Goal: Communication & Community: Connect with others

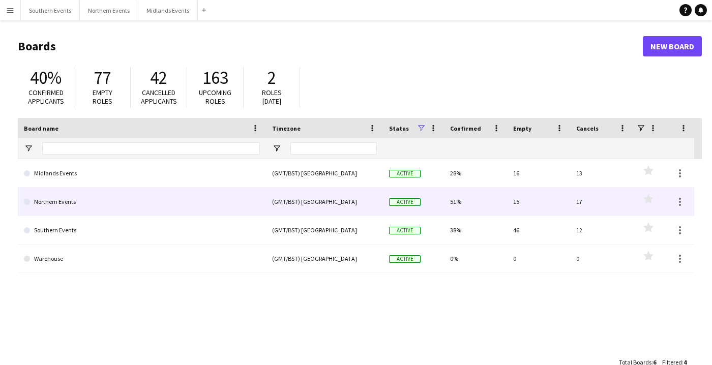
click at [66, 196] on link "Northern Events" at bounding box center [142, 202] width 236 height 28
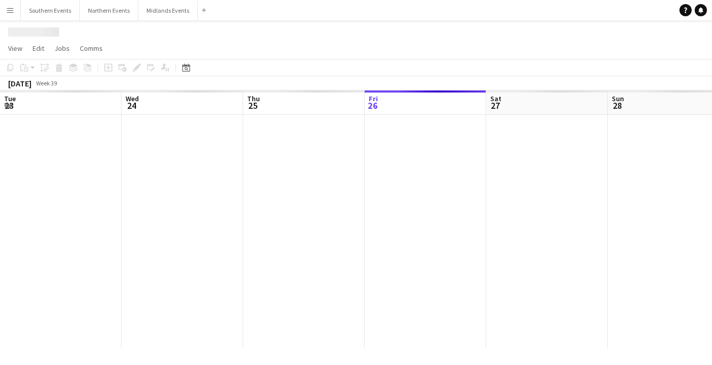
scroll to position [0, 243]
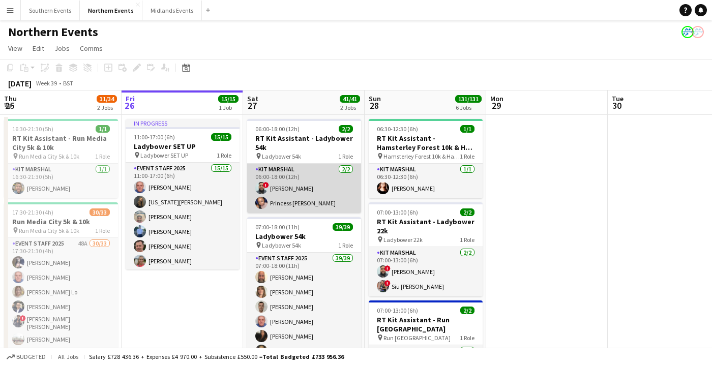
click at [289, 197] on app-card-role "Kit Marshal [DATE] 06:00-18:00 (12h) ! [PERSON_NAME] Princess [PERSON_NAME]" at bounding box center [304, 188] width 114 height 49
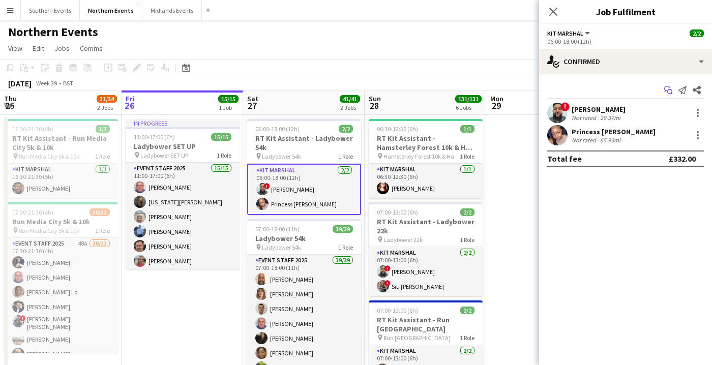
click at [666, 91] on icon at bounding box center [667, 89] width 6 height 6
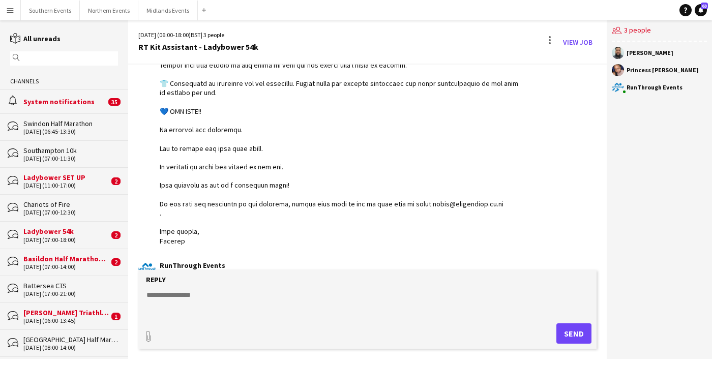
scroll to position [977, 0]
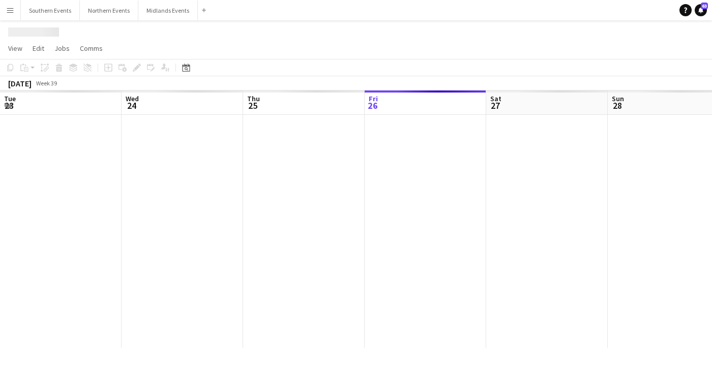
scroll to position [0, 243]
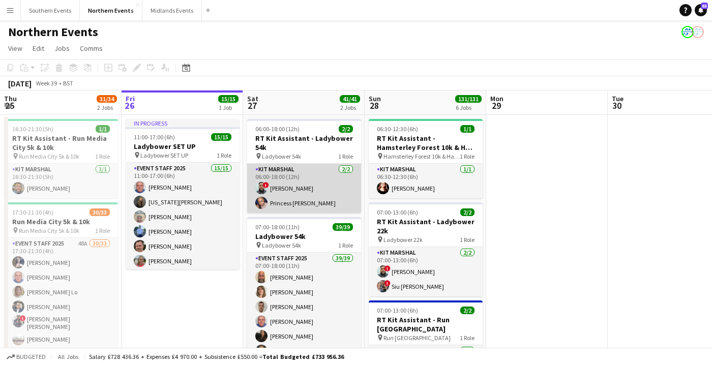
click at [301, 192] on app-card-role "Kit Marshal [DATE] 06:00-18:00 (12h) ! [PERSON_NAME] Princess [PERSON_NAME]" at bounding box center [304, 188] width 114 height 49
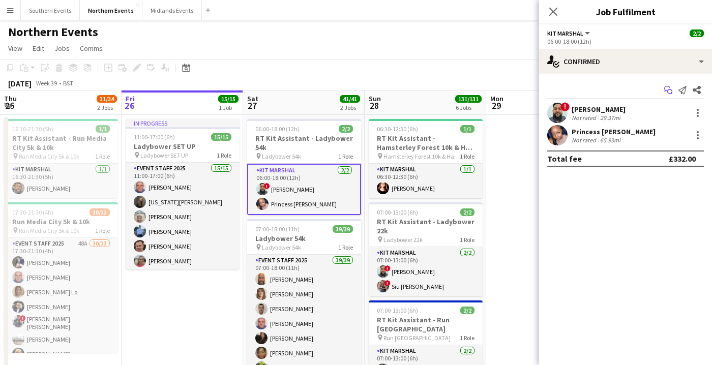
click at [666, 87] on icon "Start chat" at bounding box center [668, 90] width 8 height 8
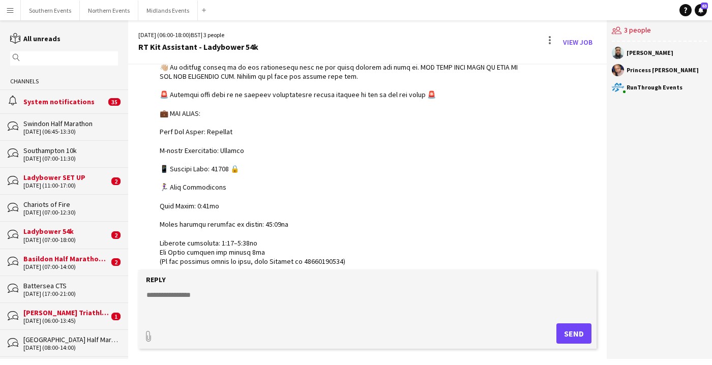
scroll to position [666, 0]
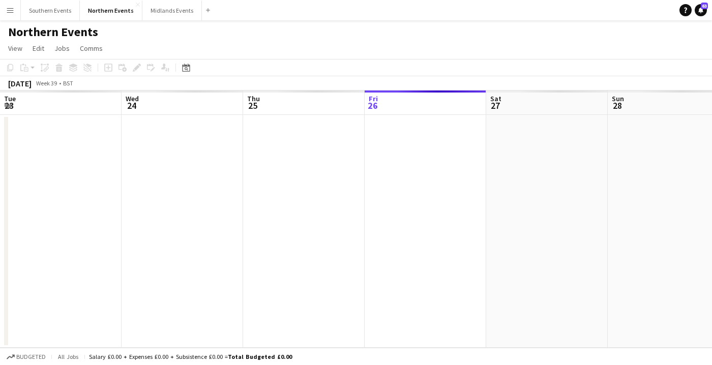
scroll to position [0, 243]
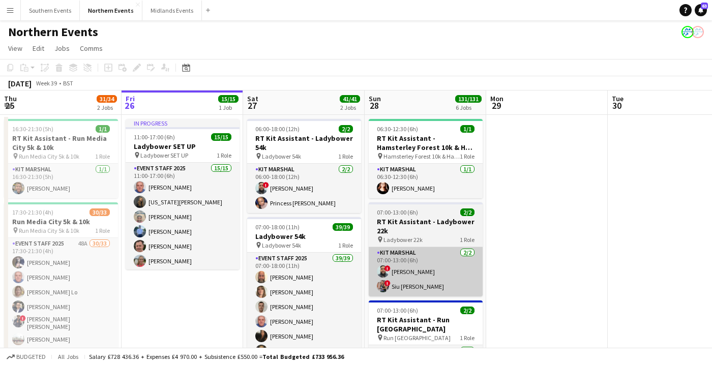
click at [407, 251] on app-card-role "Kit Marshal [DATE] 07:00-13:00 (6h) ! [PERSON_NAME] ! [PERSON_NAME] [PERSON_NAM…" at bounding box center [426, 271] width 114 height 49
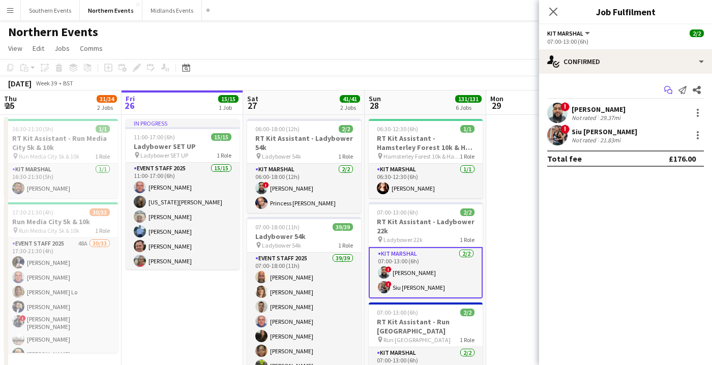
click at [671, 88] on icon "Start chat" at bounding box center [668, 90] width 8 height 8
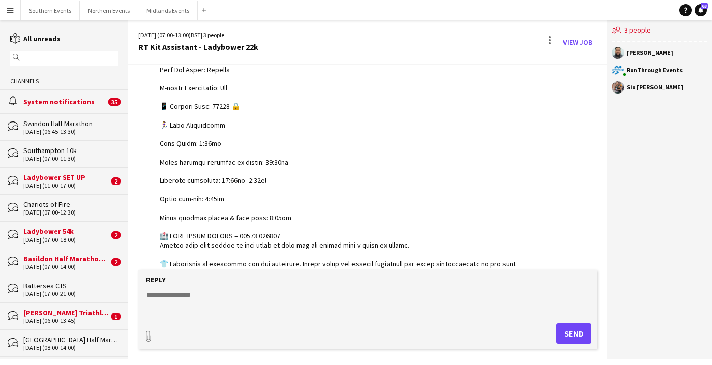
scroll to position [658, 0]
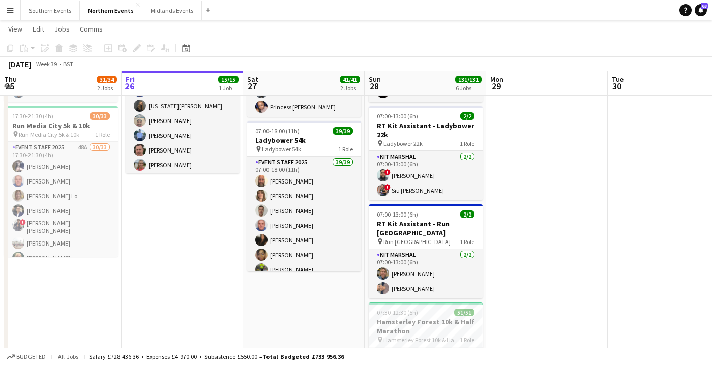
scroll to position [105, 0]
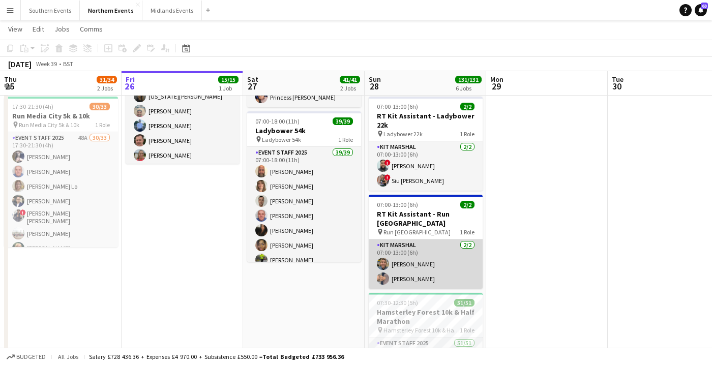
click at [458, 261] on app-card-role "Kit Marshal [DATE] 07:00-13:00 (6h) [PERSON_NAME] Yin [PERSON_NAME]" at bounding box center [426, 264] width 114 height 49
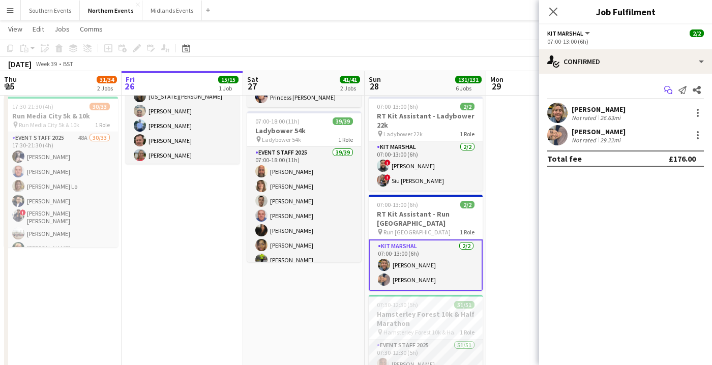
click at [666, 88] on icon "Start chat" at bounding box center [668, 90] width 8 height 8
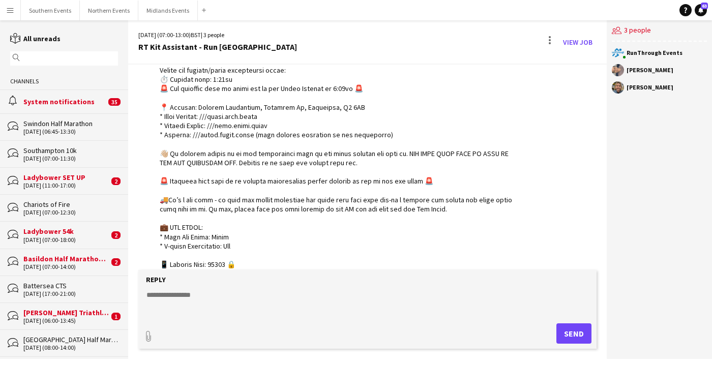
scroll to position [197, 0]
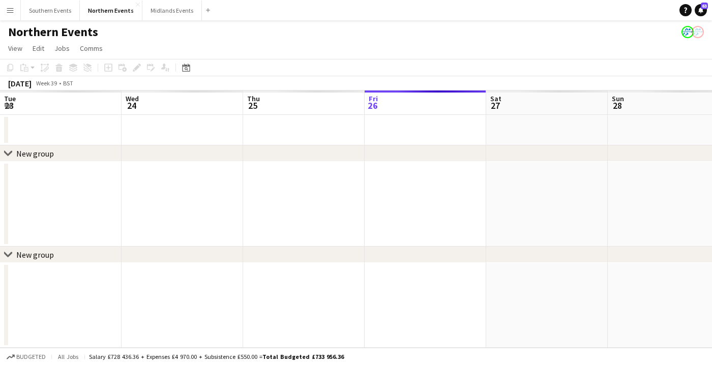
scroll to position [0, 243]
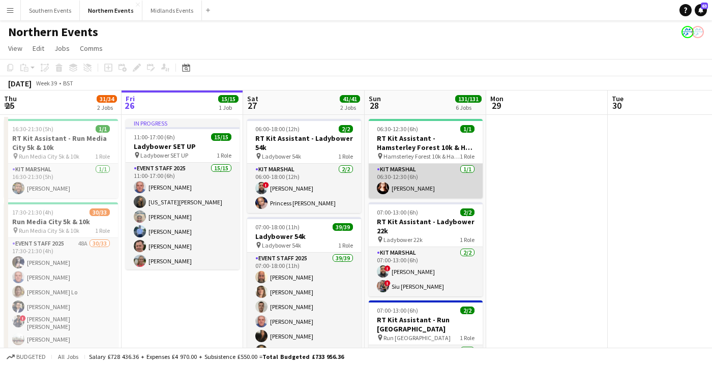
click at [407, 181] on app-card-role "Kit Marshal [DATE] 06:30-12:30 (6h) [PERSON_NAME]" at bounding box center [426, 181] width 114 height 35
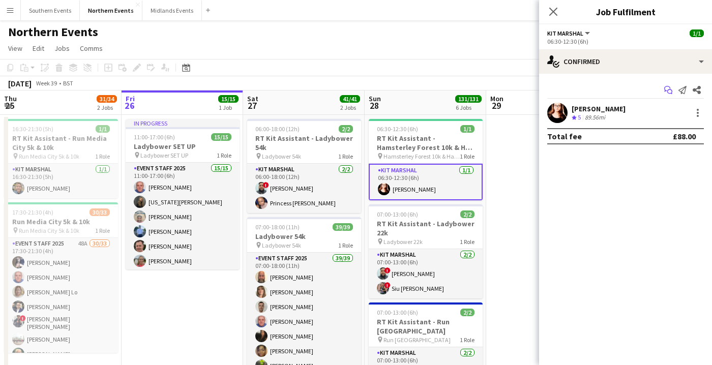
click at [670, 90] on icon at bounding box center [669, 92] width 5 height 5
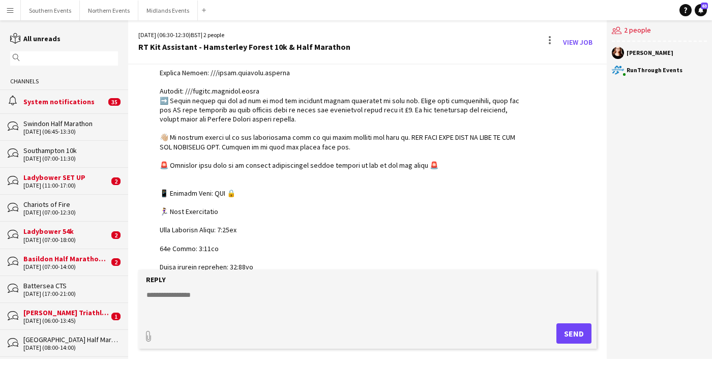
scroll to position [564, 0]
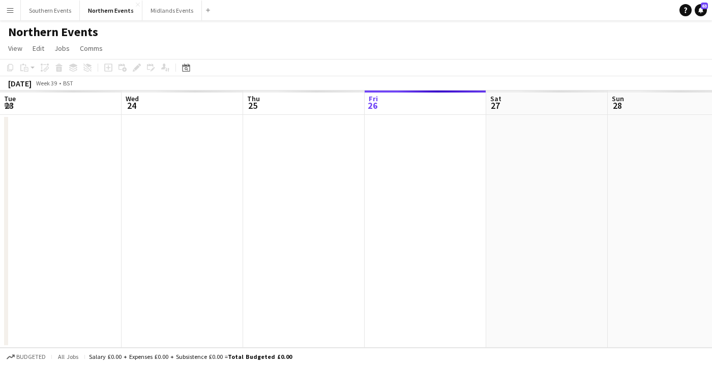
scroll to position [0, 243]
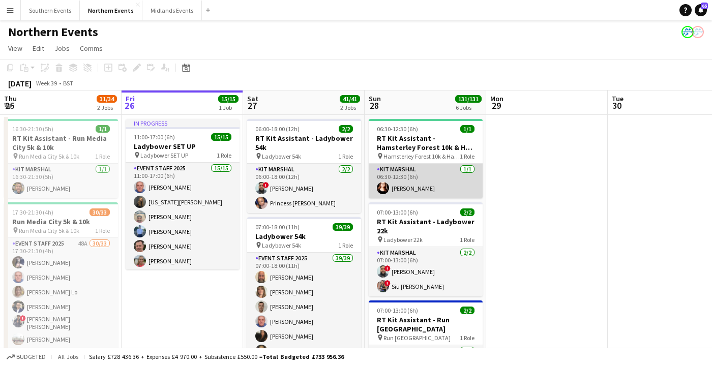
click at [407, 188] on app-card-role "Kit Marshal [DATE] 06:30-12:30 (6h) [PERSON_NAME]" at bounding box center [426, 181] width 114 height 35
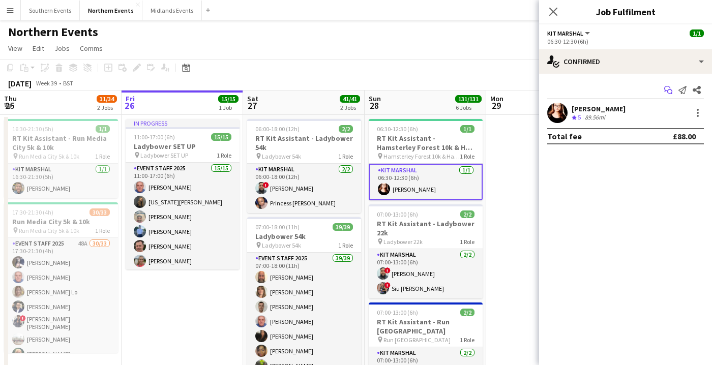
click at [668, 87] on icon "Start chat" at bounding box center [668, 90] width 8 height 8
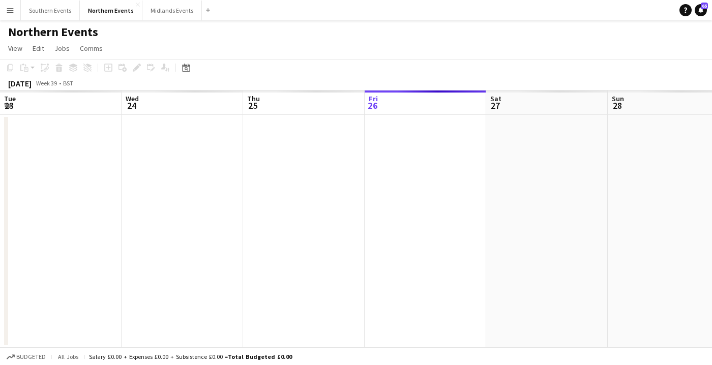
scroll to position [0, 243]
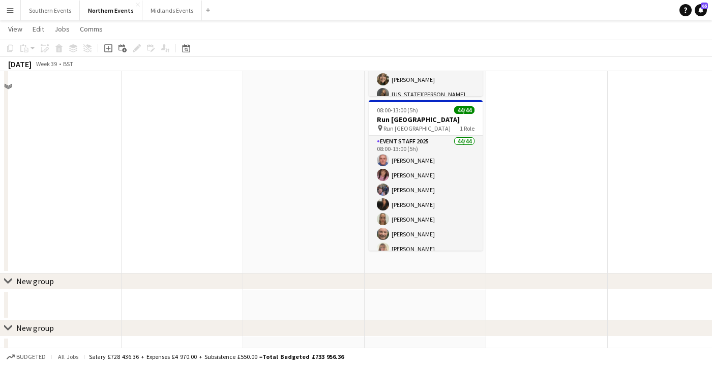
scroll to position [0, 0]
